Goal: Communication & Community: Answer question/provide support

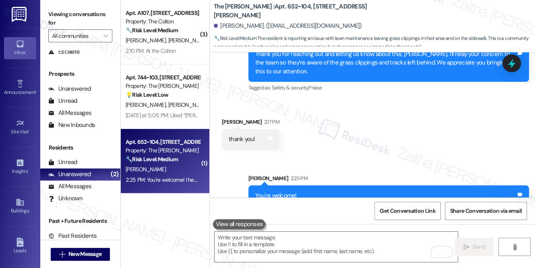
scroll to position [651, 0]
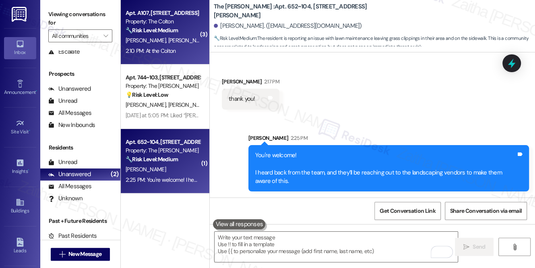
click at [184, 50] on div "2:10 PM: At the Colton 2:10 PM: At the Colton" at bounding box center [163, 51] width 76 height 10
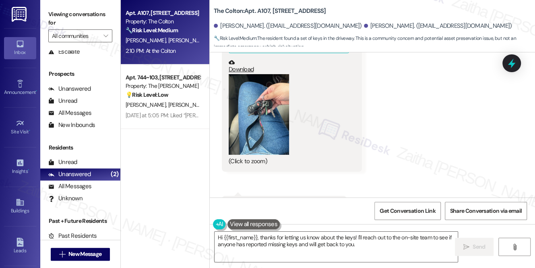
scroll to position [278, 0]
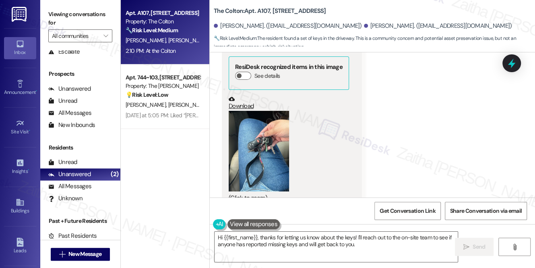
click at [240, 147] on button "Zoom image" at bounding box center [259, 151] width 60 height 81
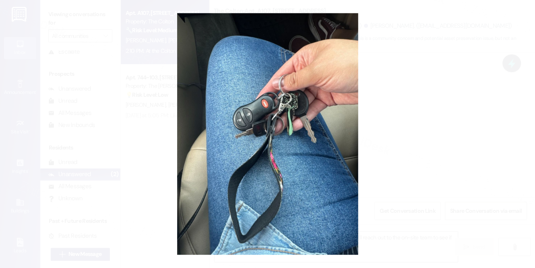
click at [411, 131] on button "Unzoom image" at bounding box center [267, 134] width 535 height 268
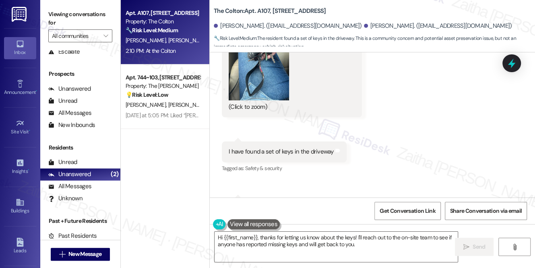
scroll to position [388, 0]
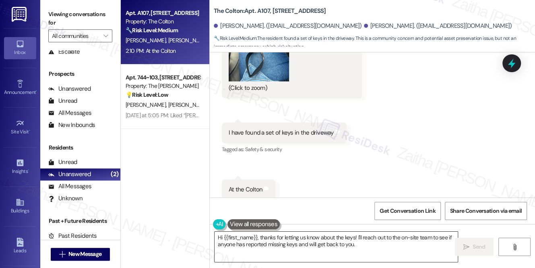
click at [369, 244] on textarea "Hi {{first_name}}, thanks for letting us know about the keys! I'll reach out to…" at bounding box center [336, 247] width 243 height 30
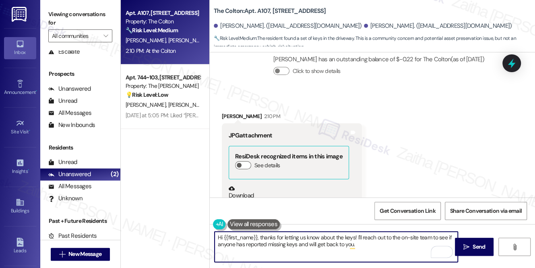
scroll to position [168, 0]
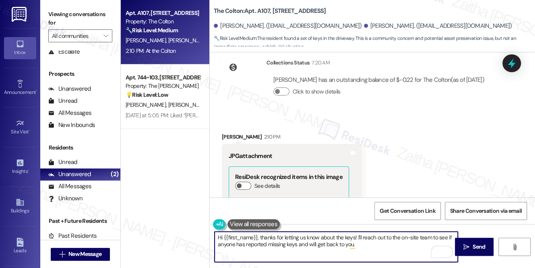
click at [228, 132] on div "[PERSON_NAME] 2:10 PM" at bounding box center [292, 137] width 140 height 11
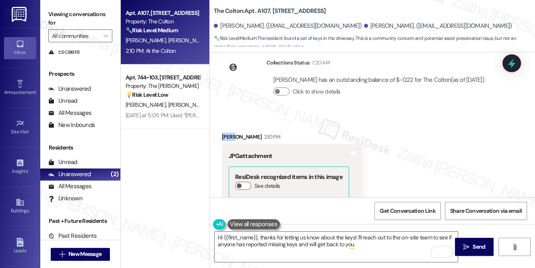
click at [228, 132] on div "[PERSON_NAME] 2:10 PM" at bounding box center [292, 137] width 140 height 11
copy div "[PERSON_NAME]"
click at [252, 234] on textarea "Hi {{first_name}}, thanks for letting us know about the keys! I'll reach out to…" at bounding box center [336, 247] width 243 height 30
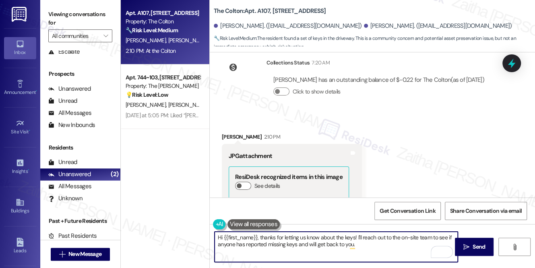
click at [252, 234] on textarea "Hi {{first_name}}, thanks for letting us know about the keys! I'll reach out to…" at bounding box center [336, 247] width 243 height 30
click at [248, 238] on textarea "Hi {{first_name}}, thanks for letting us know about the keys! I'll reach out to…" at bounding box center [336, 247] width 243 height 30
paste textarea "[PERSON_NAME]"
click at [365, 246] on textarea "Hi [PERSON_NAME], thanks for letting us know about the keys! I'll reach out to …" at bounding box center [336, 247] width 243 height 30
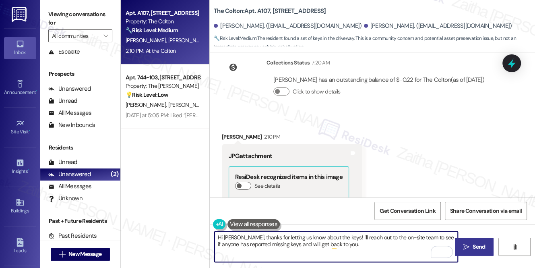
type textarea "Hi [PERSON_NAME], thanks for letting us know about the keys! I'll reach out to …"
click at [469, 242] on span " Send" at bounding box center [474, 246] width 25 height 8
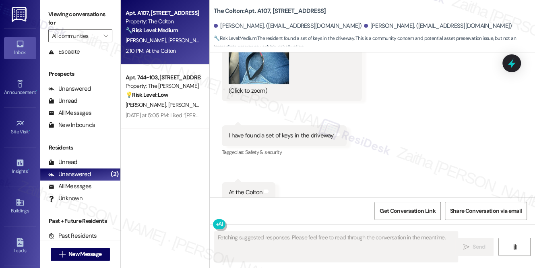
scroll to position [388, 0]
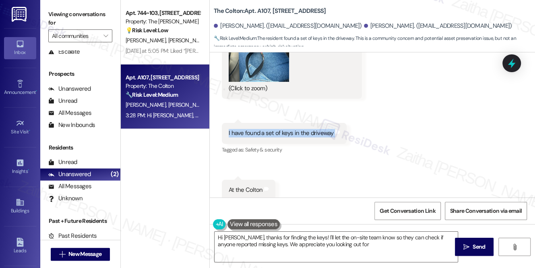
drag, startPoint x: 224, startPoint y: 121, endPoint x: 340, endPoint y: 123, distance: 116.4
click at [340, 123] on div "I have found a set of keys in the driveway Tags and notes" at bounding box center [284, 133] width 125 height 21
type textarea "Hi [PERSON_NAME], thanks for finding the keys! I'll let the on-site team know s…"
copy div "I have found a set of keys in the driveway Tags and notes"
click at [401, 117] on div "Received via SMS [PERSON_NAME] 2:10 PM JPG attachment ResiDesk recognized items…" at bounding box center [372, 51] width 325 height 312
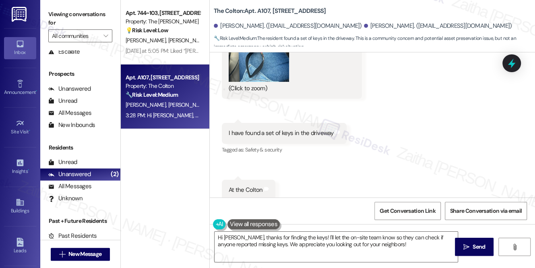
click at [407, 155] on div "Received via SMS [PERSON_NAME] 2:10 PM JPG attachment ResiDesk recognized items…" at bounding box center [372, 51] width 325 height 312
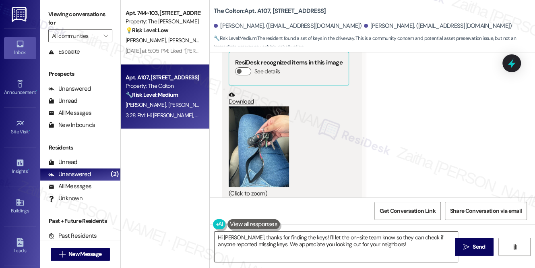
scroll to position [278, 0]
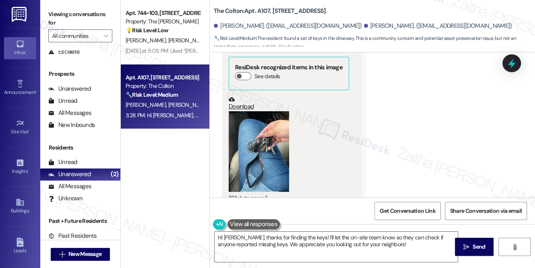
click at [274, 145] on button "Zoom image" at bounding box center [259, 151] width 60 height 81
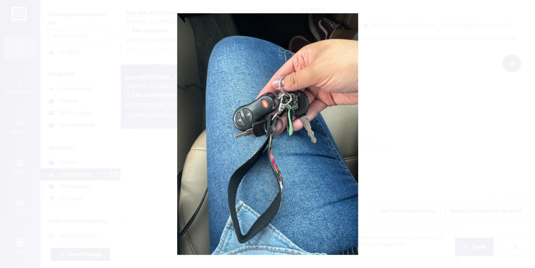
click at [402, 131] on button "Unzoom image" at bounding box center [267, 134] width 535 height 268
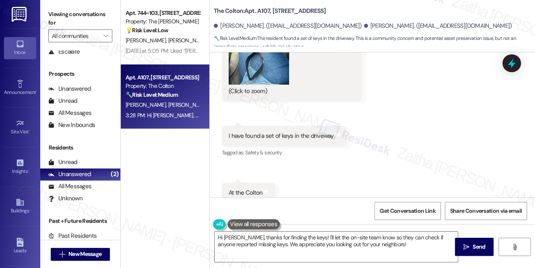
scroll to position [388, 0]
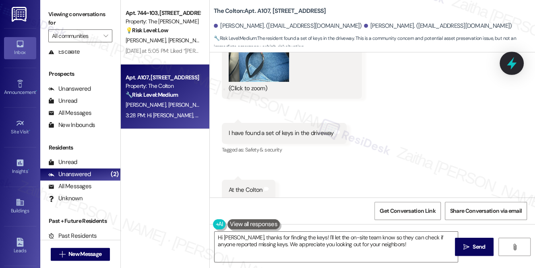
click at [516, 68] on icon at bounding box center [512, 63] width 14 height 14
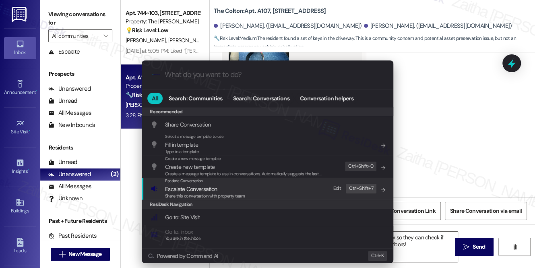
click at [203, 186] on span "Escalate Conversation" at bounding box center [191, 188] width 52 height 7
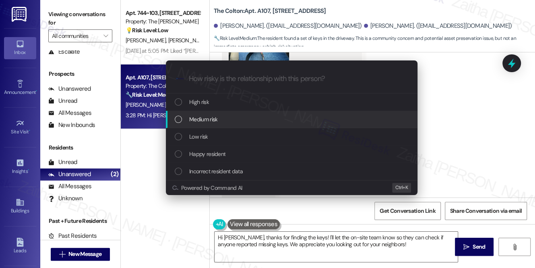
click at [214, 120] on span "Medium risk" at bounding box center [203, 119] width 28 height 9
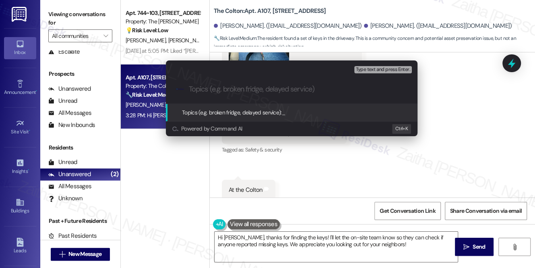
paste input "Found Keys in Driveway"
type input "Found Keys in Driveway"
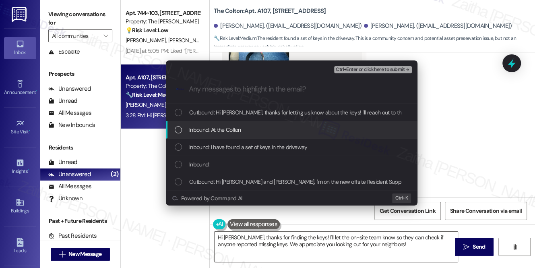
click at [258, 128] on div "Inbound: At the Colton" at bounding box center [293, 129] width 236 height 9
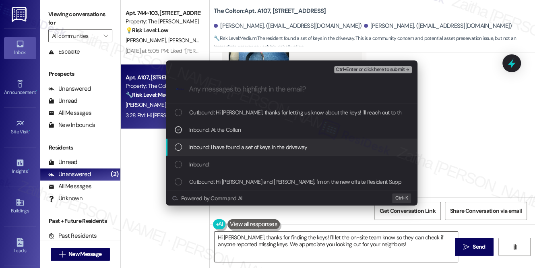
click at [254, 145] on span "Inbound: I have found a set of keys in the driveway" at bounding box center [248, 147] width 118 height 9
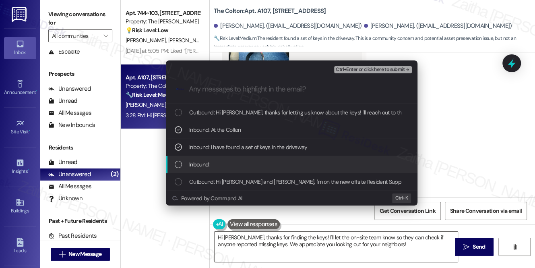
click at [255, 161] on div "Inbound:" at bounding box center [293, 164] width 236 height 9
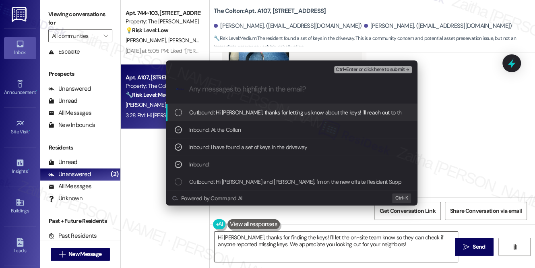
click at [354, 68] on span "Ctrl+Enter or click here to submit" at bounding box center [370, 70] width 69 height 6
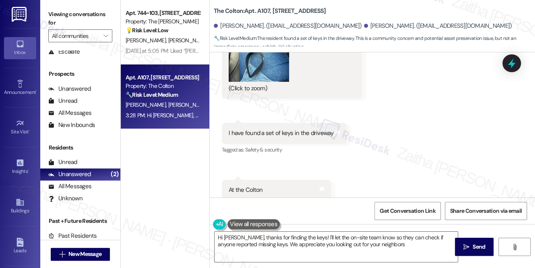
type textarea "Hi [PERSON_NAME], thanks for finding the keys! I'll let the on-site team know s…"
